Goal: Information Seeking & Learning: Find specific page/section

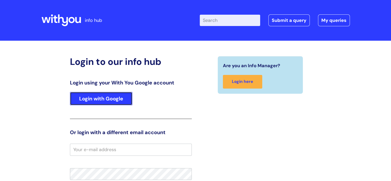
click at [116, 99] on link "Login with Google" at bounding box center [101, 98] width 63 height 13
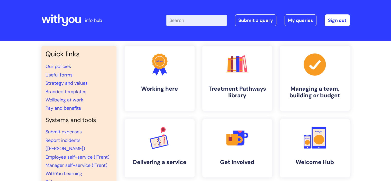
click at [189, 22] on input "Enter your search term here..." at bounding box center [196, 20] width 60 height 11
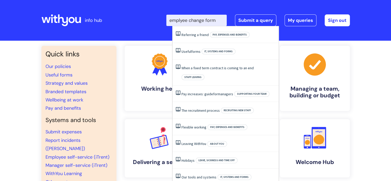
click at [188, 20] on input "emplyee change form" at bounding box center [196, 20] width 60 height 11
type input "employee change form"
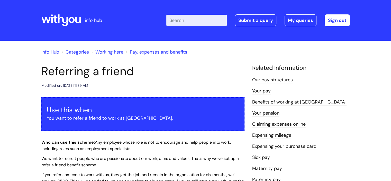
click at [190, 21] on input "Enter your search term here..." at bounding box center [196, 20] width 60 height 11
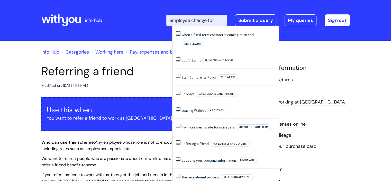
type input "employee change form"
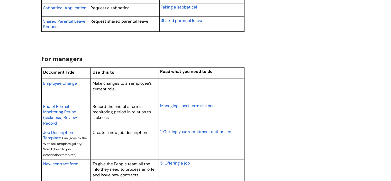
scroll to position [360, 0]
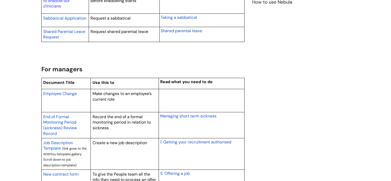
click at [71, 94] on span "Employee Change" at bounding box center [60, 93] width 34 height 5
